Goal: Check status

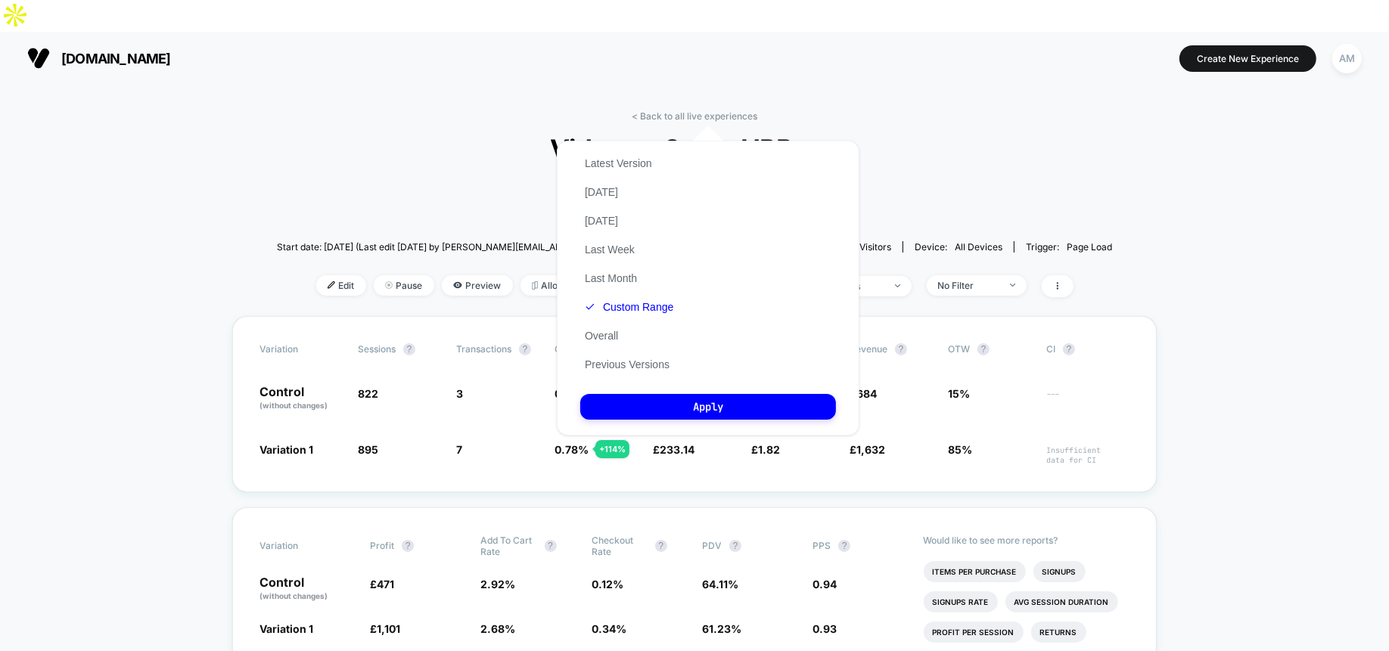
scroll to position [138, 0]
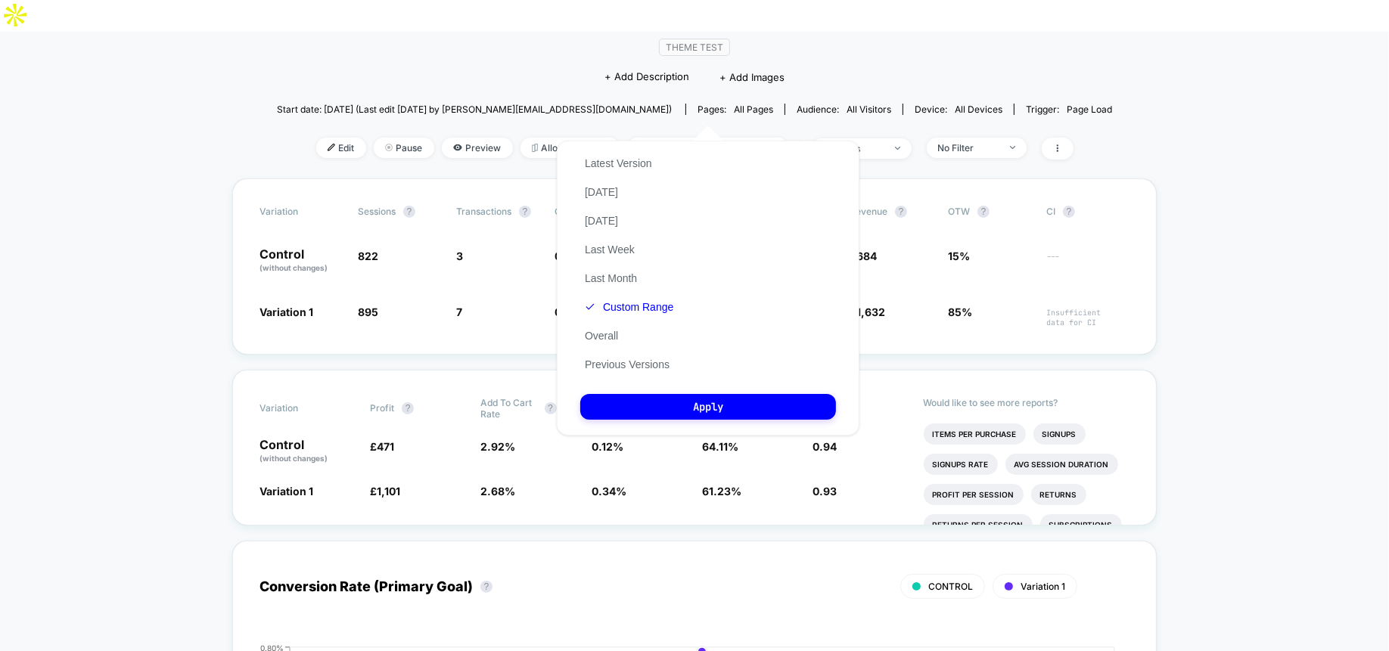
click at [627, 195] on div "Latest Version Today Yesterday Last Week Last Month Custom Range Overall Previo…" at bounding box center [629, 264] width 98 height 230
click at [608, 187] on button "[DATE]" at bounding box center [601, 192] width 42 height 14
click at [696, 433] on div "Latest Version Today Yesterday Last Week Last Month Custom Range Overall Previo…" at bounding box center [708, 288] width 303 height 295
click at [694, 415] on button "Apply" at bounding box center [708, 407] width 256 height 26
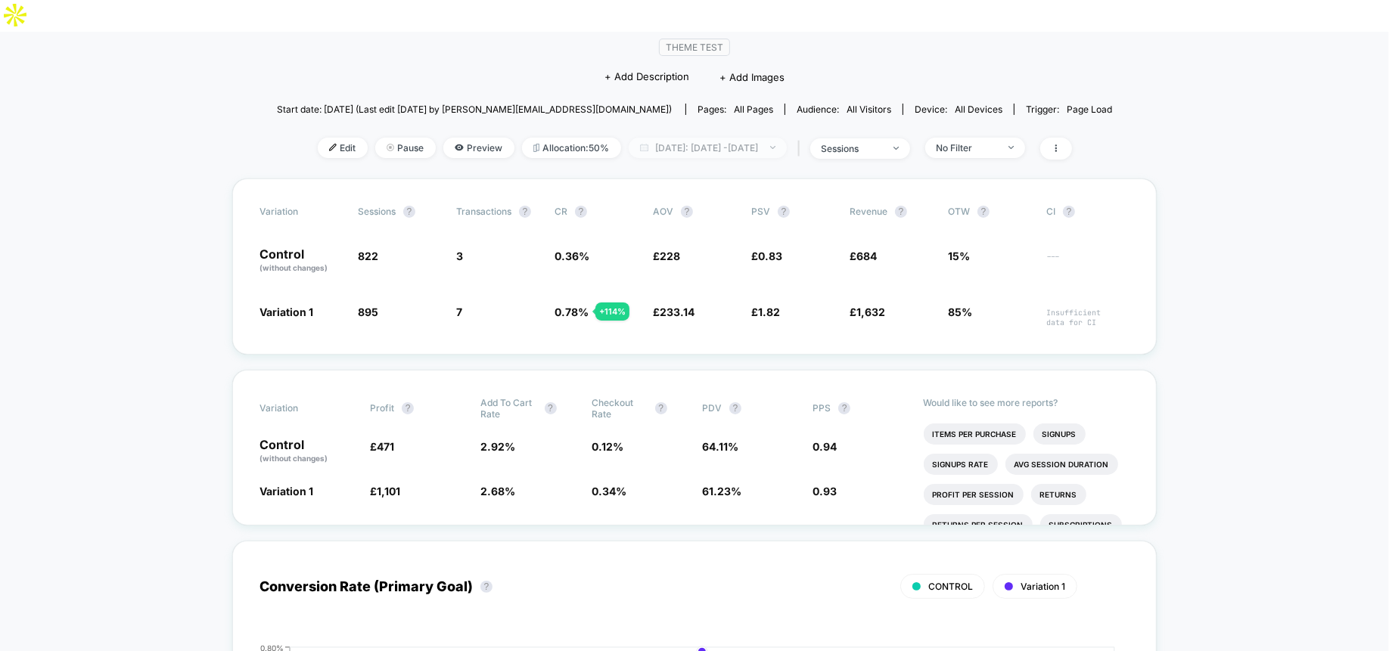
click at [683, 138] on span "Today: Aug 28, 2025 - Aug 28, 2025" at bounding box center [708, 148] width 158 height 20
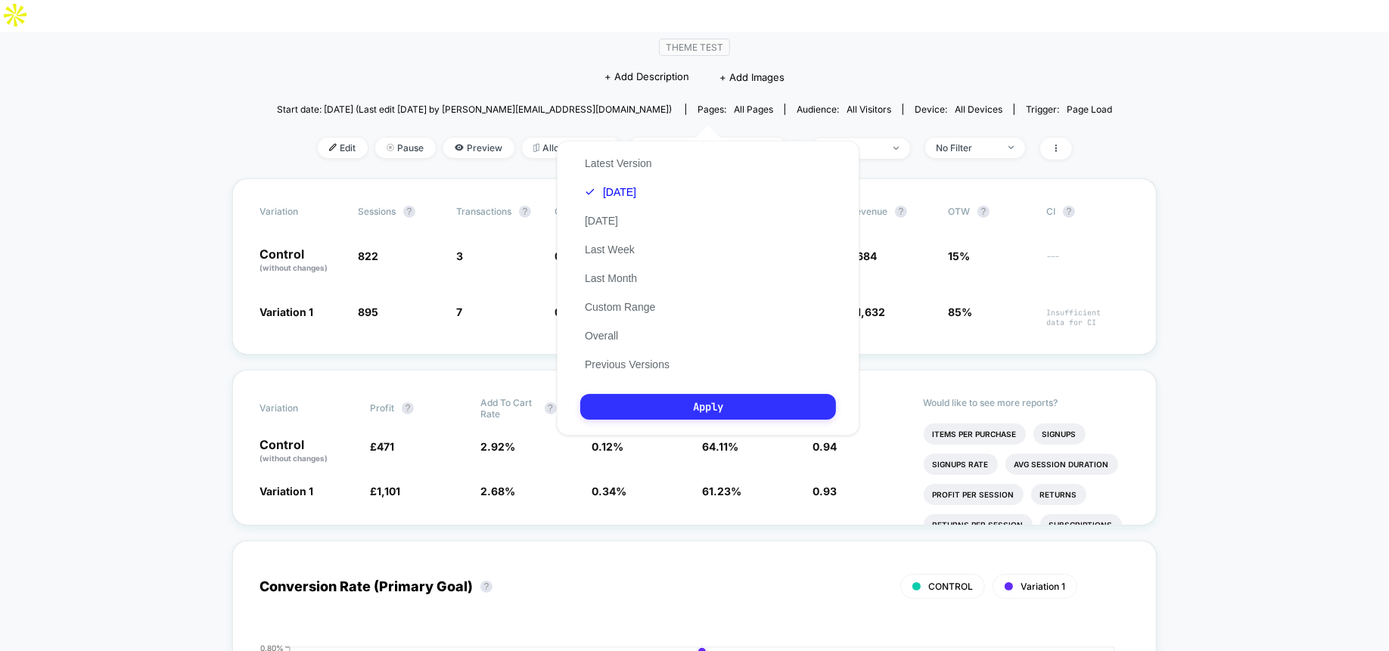
click at [710, 404] on button "Apply" at bounding box center [708, 407] width 256 height 26
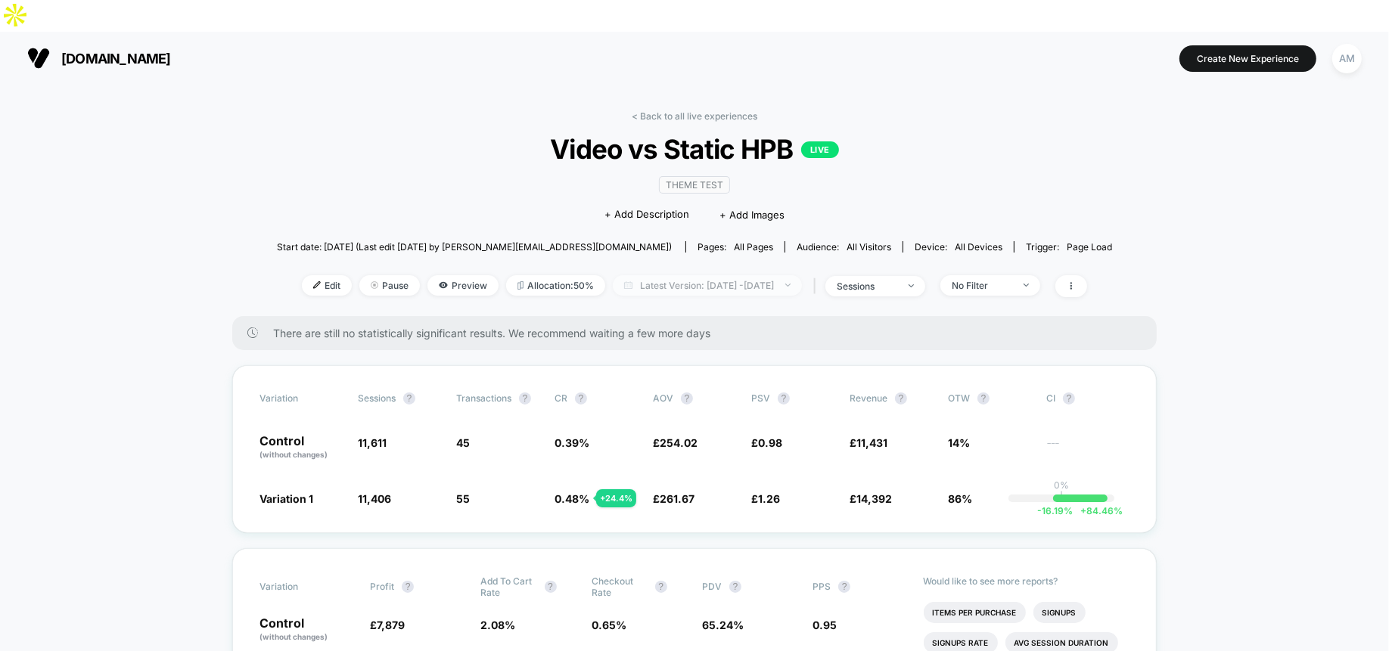
click at [704, 275] on span "Latest Version: [DATE] - [DATE]" at bounding box center [707, 285] width 189 height 20
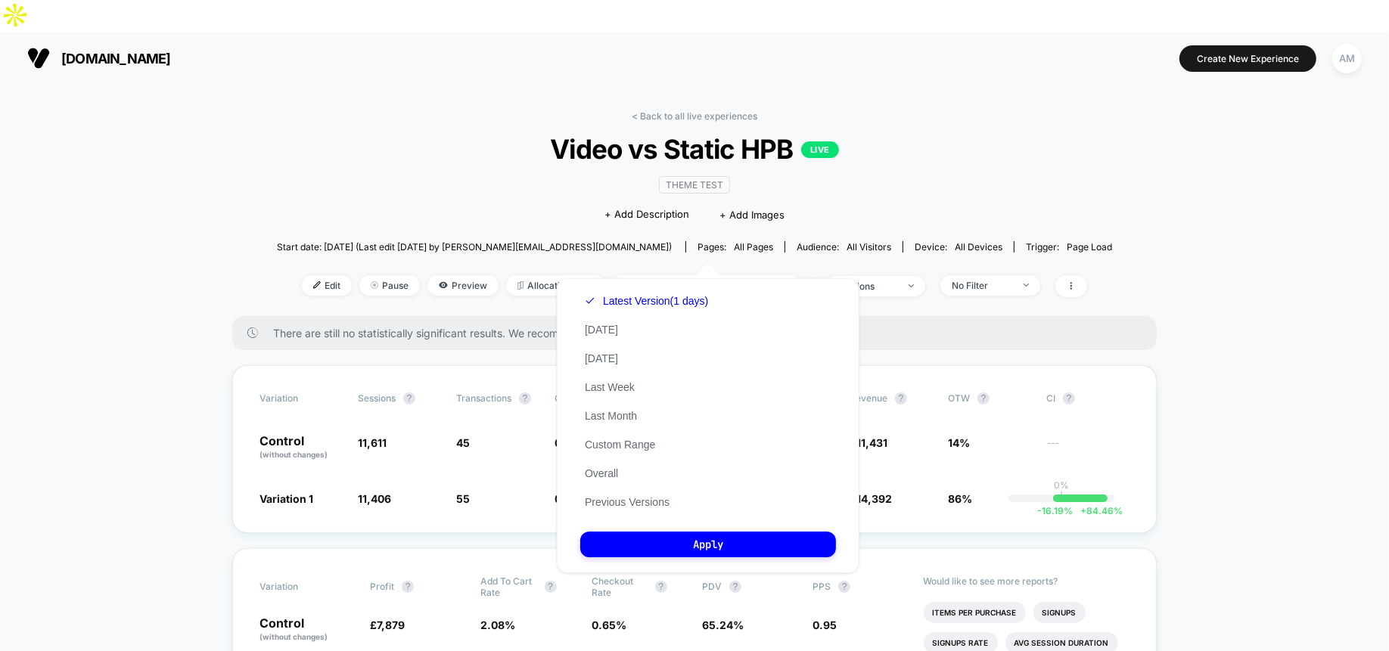
click at [648, 321] on div "Latest Version (1 days) [DATE] [DATE] Last Week Last Month Custom Range Overall…" at bounding box center [646, 402] width 132 height 230
click at [609, 330] on button "[DATE]" at bounding box center [601, 330] width 42 height 14
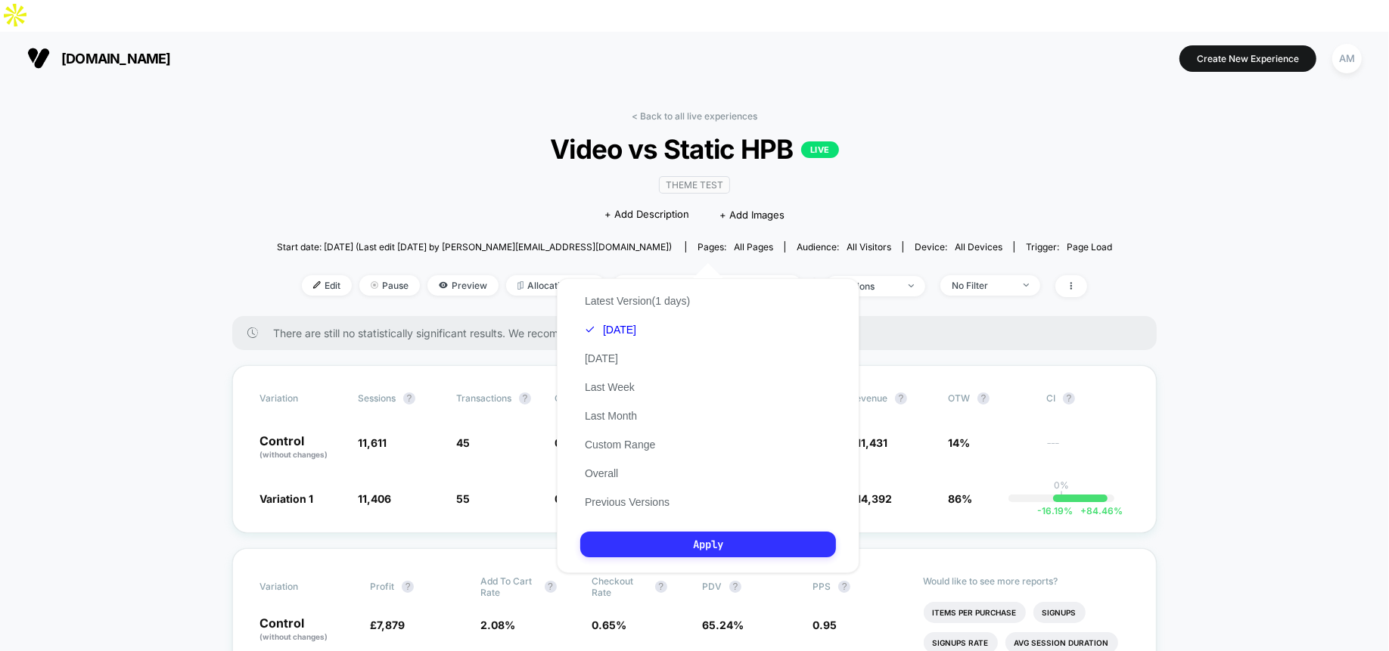
click at [688, 548] on button "Apply" at bounding box center [708, 545] width 256 height 26
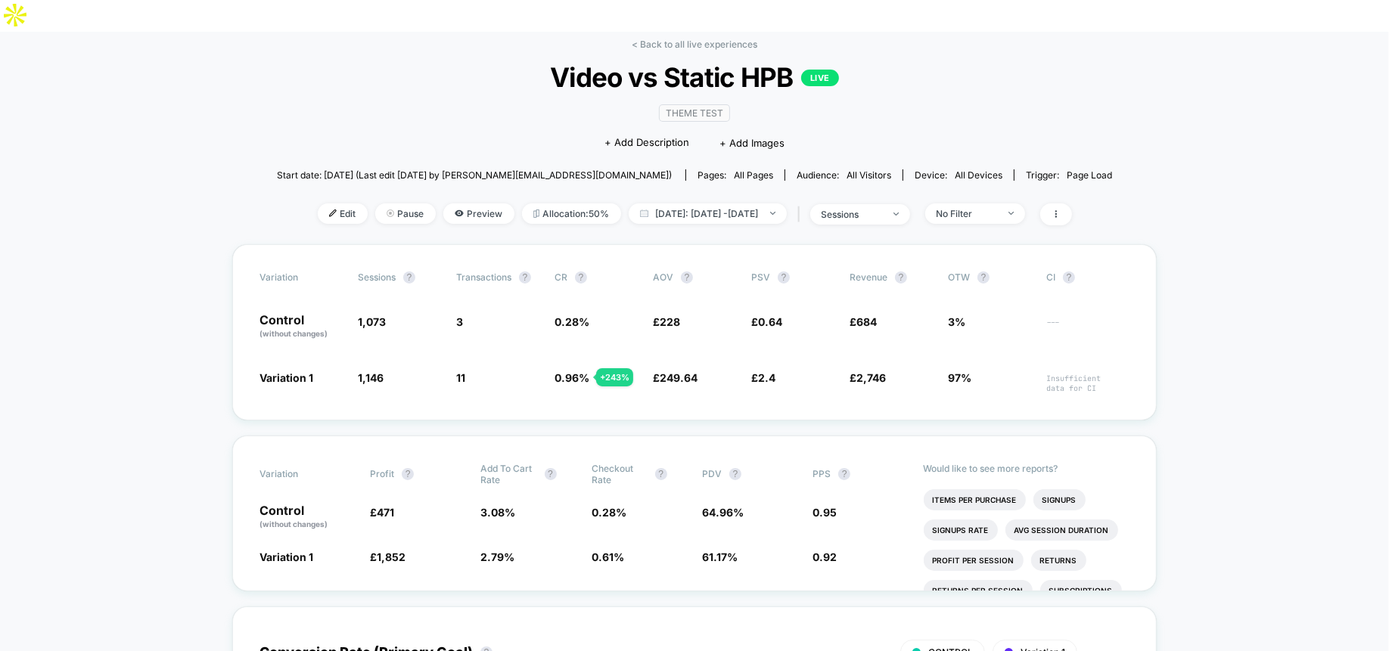
scroll to position [111, 0]
